Goal: Find specific page/section: Find specific page/section

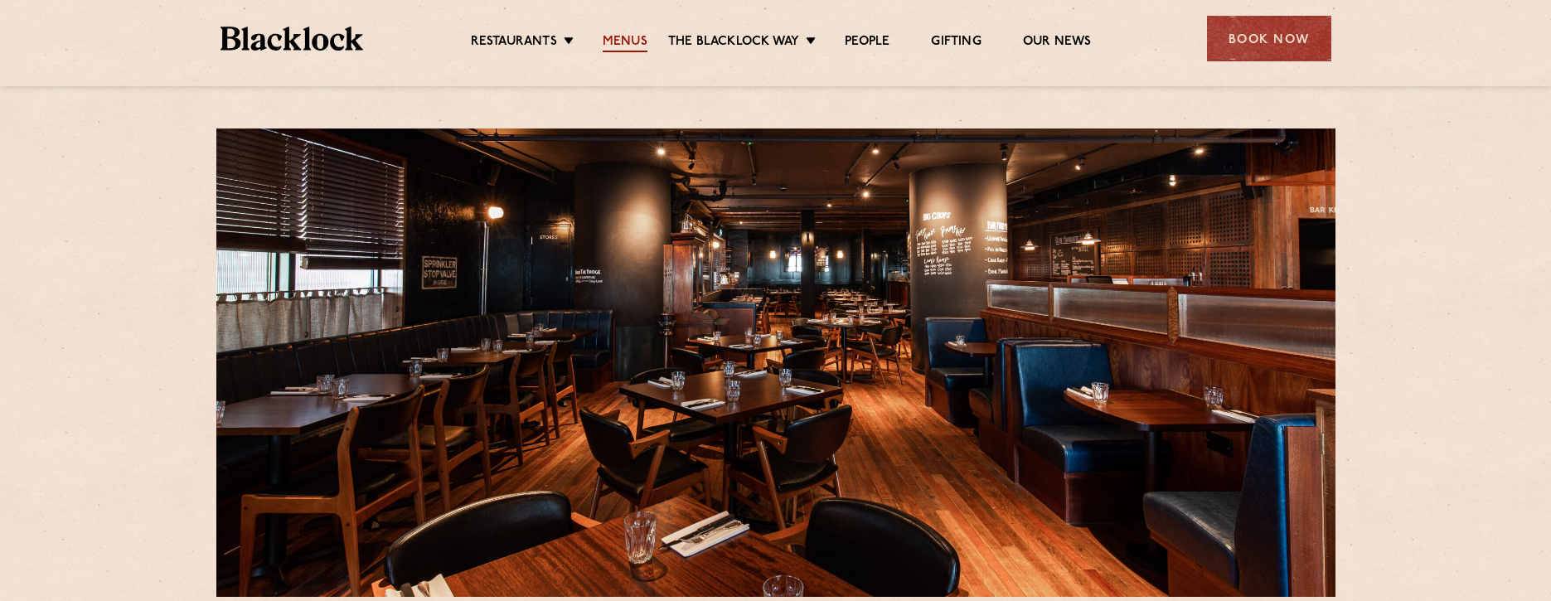
click at [618, 43] on link "Menus" at bounding box center [625, 43] width 45 height 18
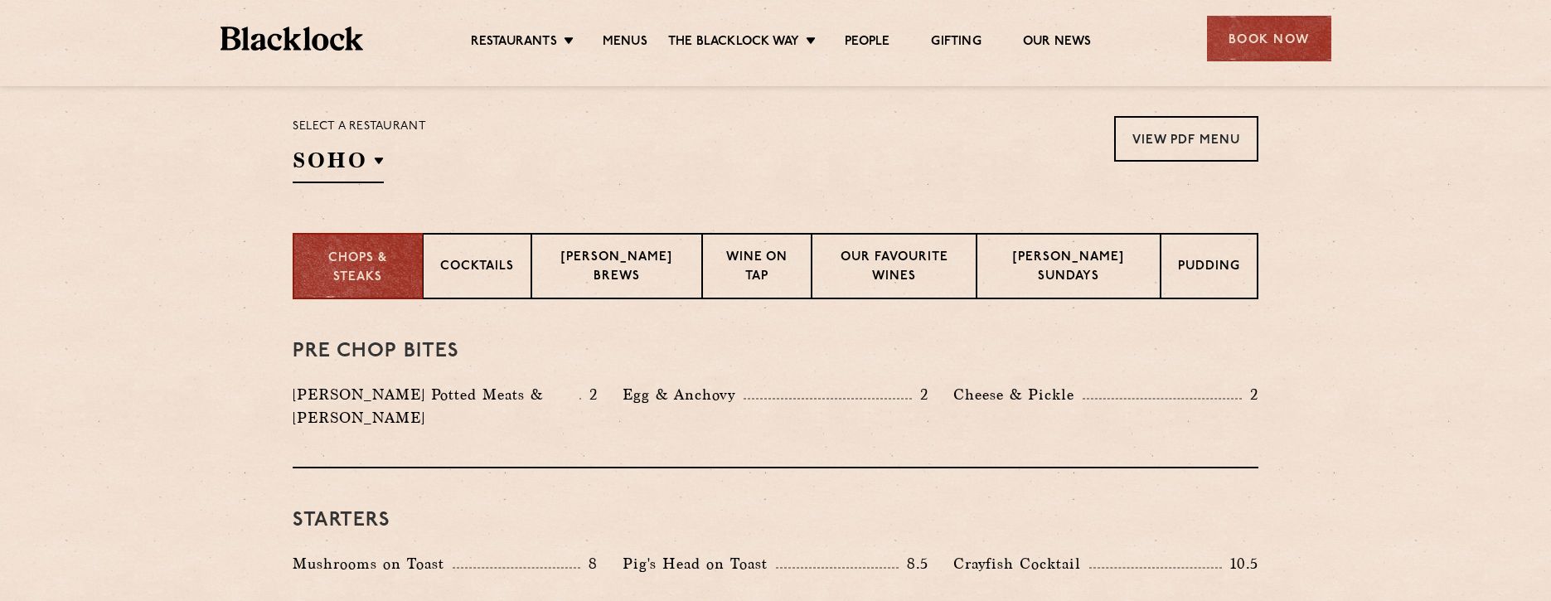
scroll to position [537, 0]
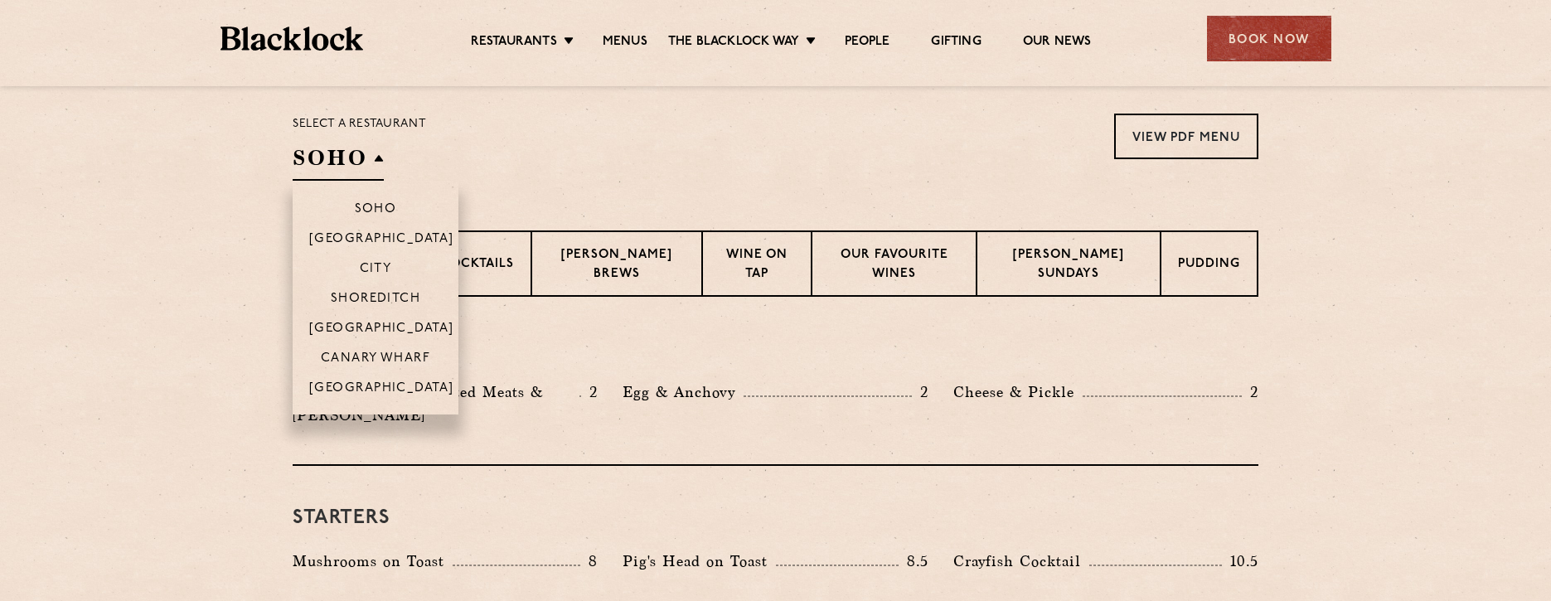
click at [376, 158] on h2 "SOHO" at bounding box center [338, 161] width 91 height 37
click at [373, 347] on li "Canary Wharf" at bounding box center [376, 357] width 166 height 30
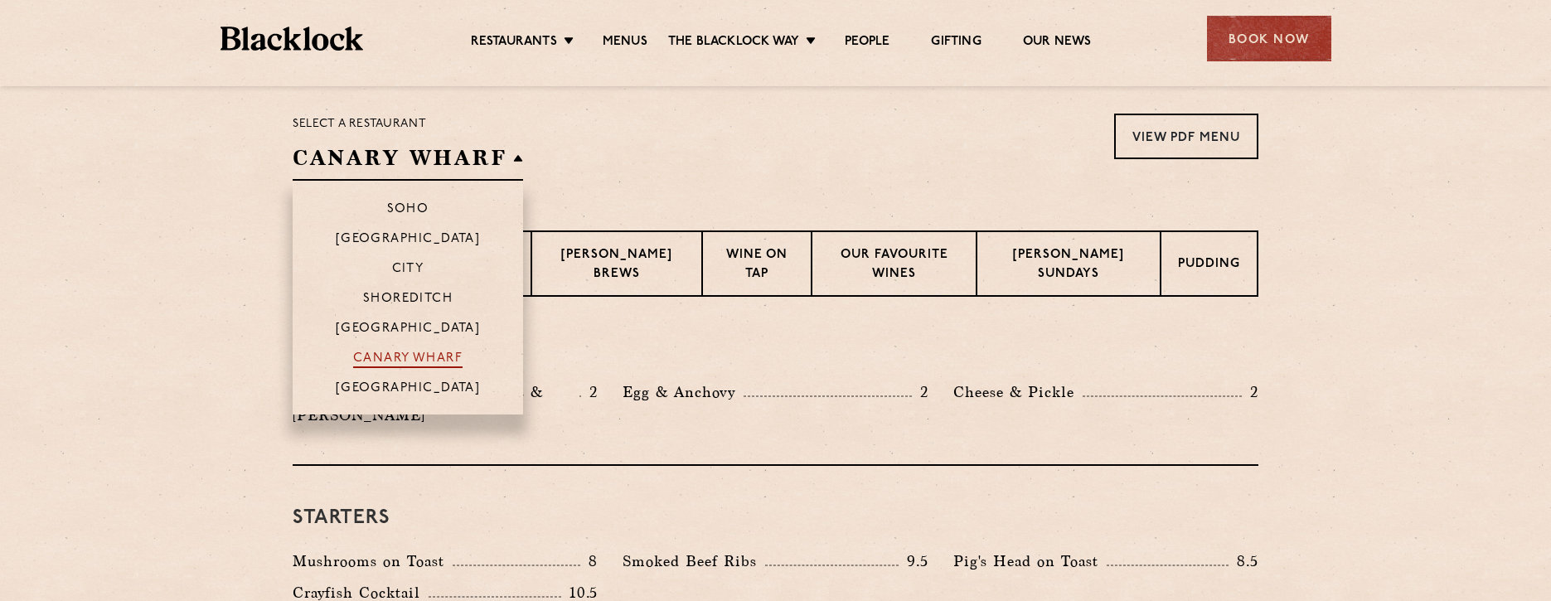
click at [375, 354] on p "Canary Wharf" at bounding box center [407, 359] width 109 height 17
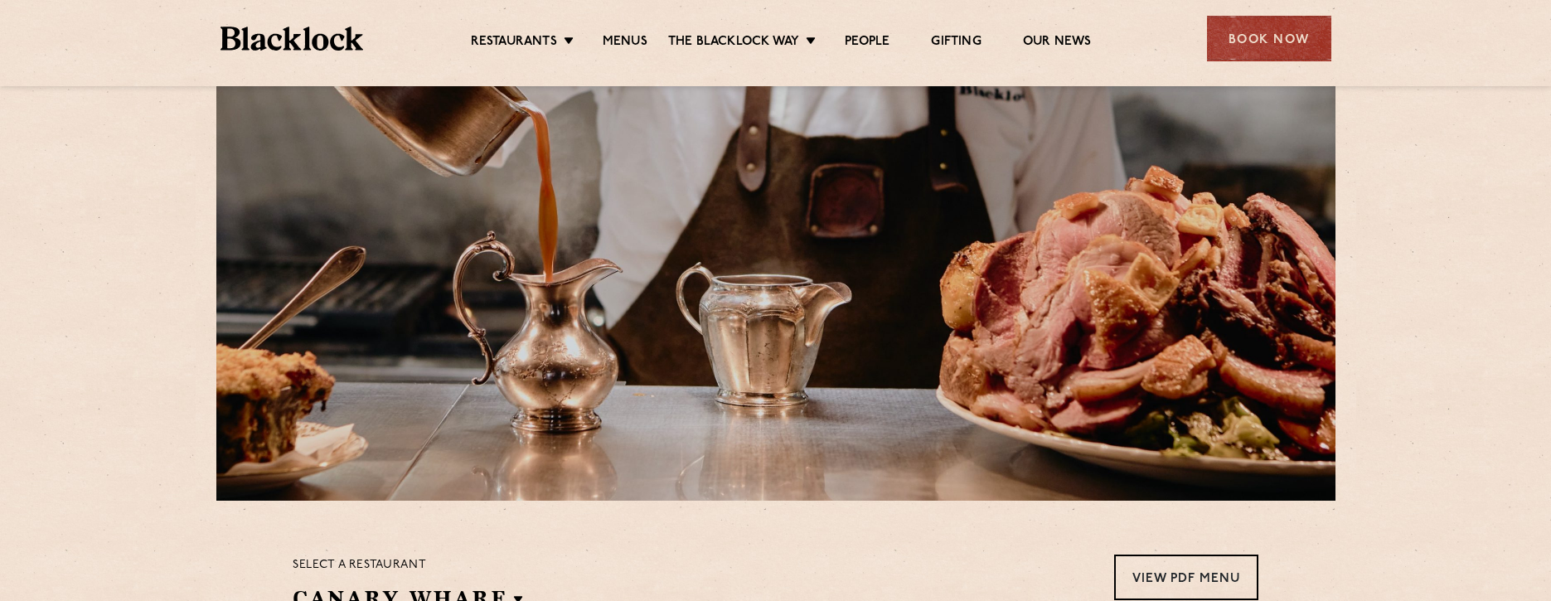
scroll to position [535, 0]
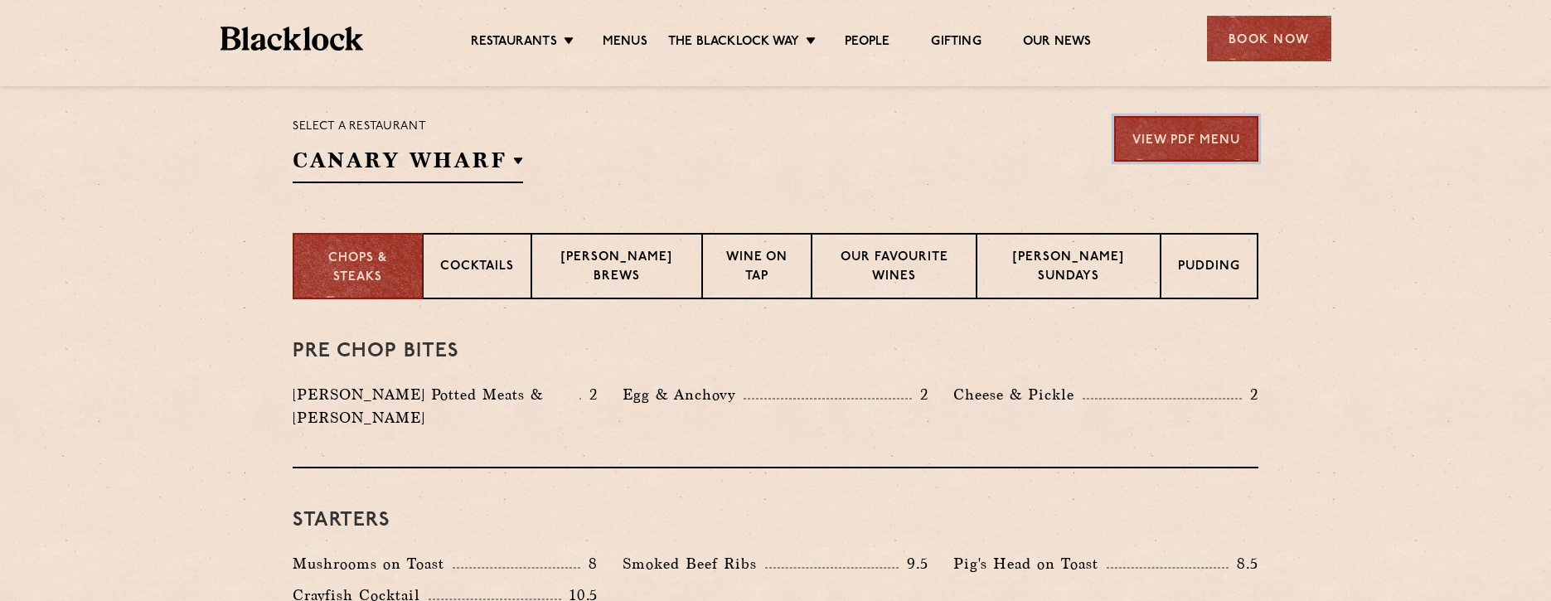
click at [1138, 150] on link "View PDF Menu" at bounding box center [1186, 139] width 144 height 46
